Goal: Transaction & Acquisition: Book appointment/travel/reservation

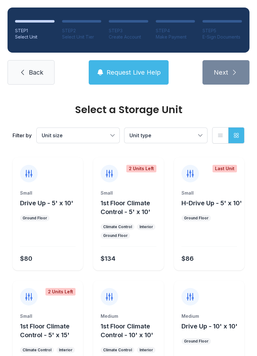
click at [36, 70] on span "Back" at bounding box center [36, 72] width 14 height 9
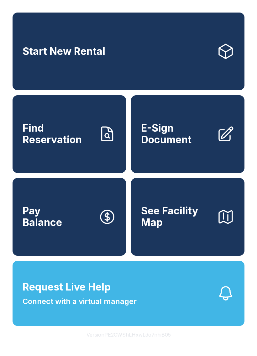
click at [145, 76] on link "Start New Rental" at bounding box center [129, 52] width 232 height 78
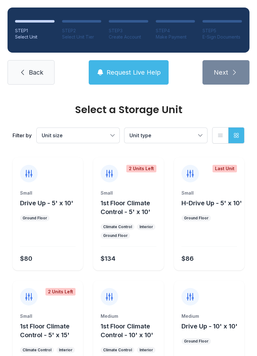
click at [110, 138] on button "Unit size" at bounding box center [78, 135] width 83 height 15
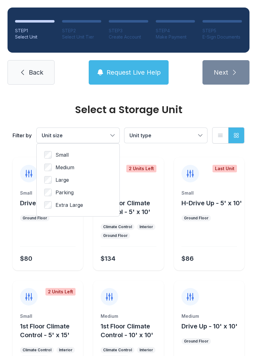
click at [105, 132] on span "Unit size" at bounding box center [75, 136] width 66 height 8
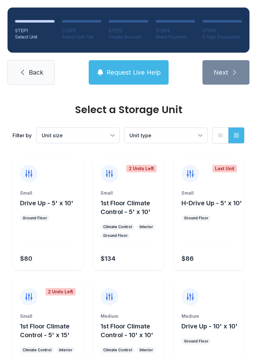
click at [160, 134] on span "Unit type" at bounding box center [162, 136] width 66 height 8
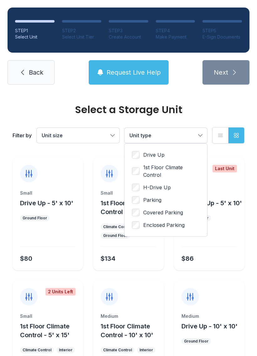
click at [186, 138] on span "Unit type" at bounding box center [162, 136] width 66 height 8
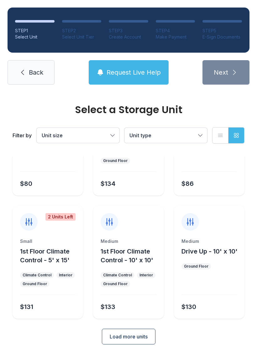
scroll to position [75, 0]
click at [133, 335] on span "Load more units" at bounding box center [129, 337] width 38 height 8
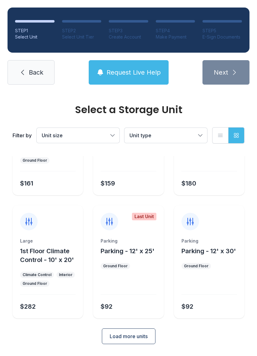
scroll to position [321, 0]
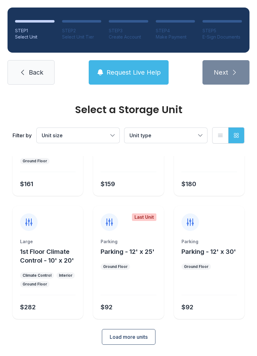
click at [140, 338] on span "Load more units" at bounding box center [129, 337] width 38 height 8
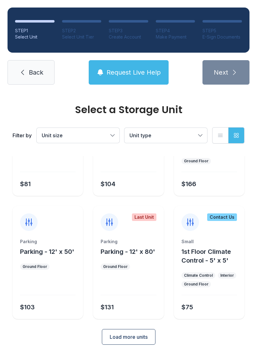
click at [146, 339] on span "Load more units" at bounding box center [129, 337] width 38 height 8
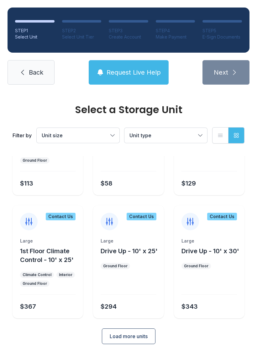
scroll to position [805, 0]
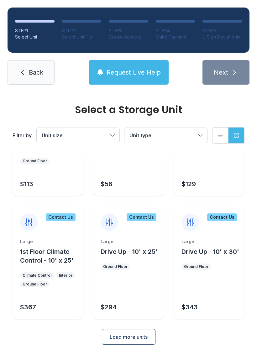
click at [141, 335] on span "Load more units" at bounding box center [129, 337] width 38 height 8
